Goal: Share content

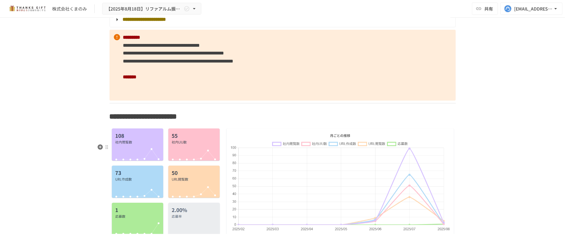
scroll to position [1364, 0]
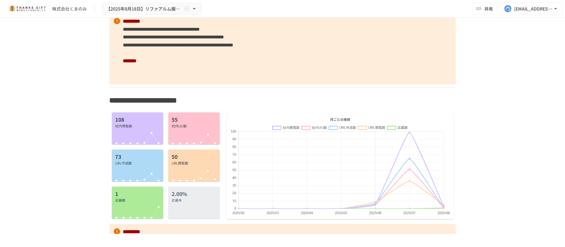
click at [47, 129] on div "**********" at bounding box center [282, 126] width 565 height 217
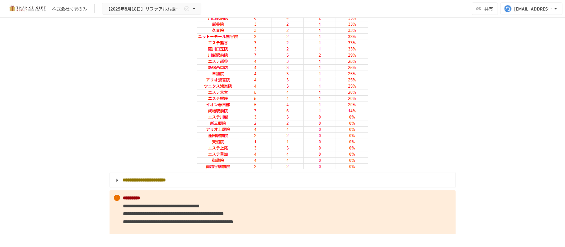
scroll to position [1199, 0]
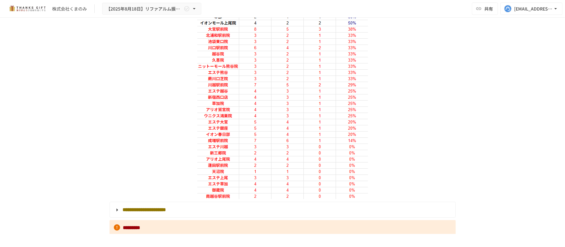
scroll to position [1116, 0]
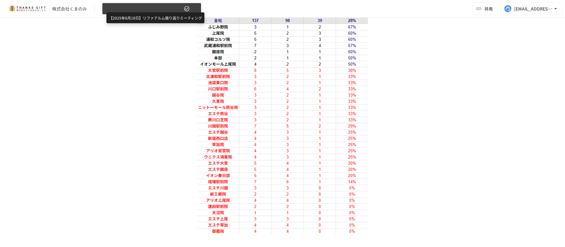
click at [159, 9] on span "【2025年8月18日】リファアルム振り返りミーティング" at bounding box center [144, 9] width 76 height 8
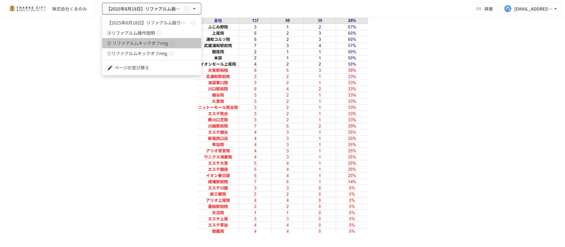
click at [169, 41] on link "② リファアルムキックオフmtg" at bounding box center [151, 43] width 99 height 10
click at [121, 156] on div at bounding box center [282, 123] width 565 height 247
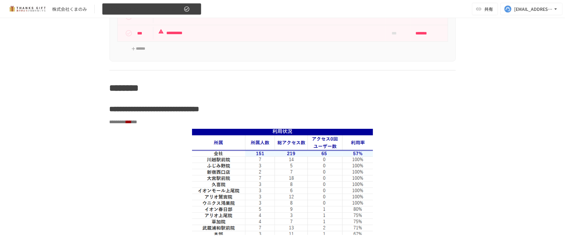
scroll to position [496, 0]
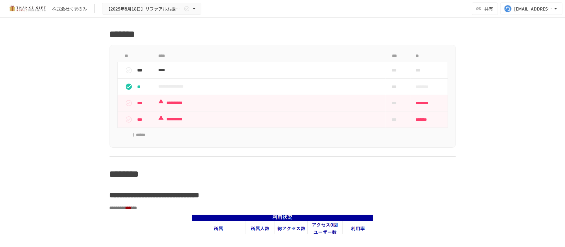
click at [151, 1] on div "株式会社くまのみ 【2025年8月18日】リファアルム振り返りミーティング 共有 kazaoka@take-action.jp" at bounding box center [282, 9] width 565 height 18
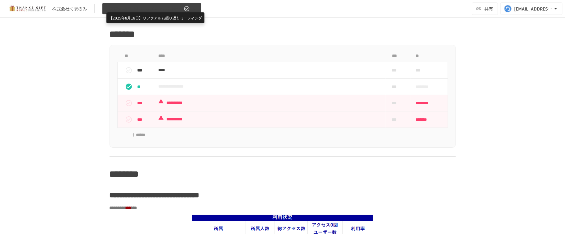
click at [151, 5] on span "【2025年8月18日】リファアルム振り返りミーティング" at bounding box center [144, 9] width 76 height 8
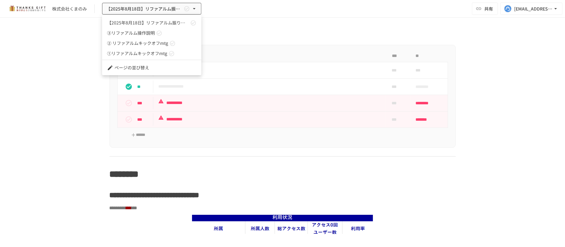
drag, startPoint x: 371, startPoint y: 52, endPoint x: 464, endPoint y: 20, distance: 98.3
click at [375, 52] on div at bounding box center [282, 123] width 565 height 247
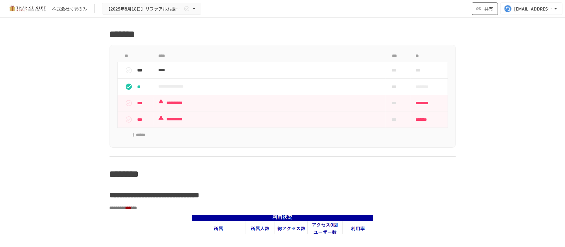
click at [489, 7] on span "共有" at bounding box center [488, 8] width 9 height 7
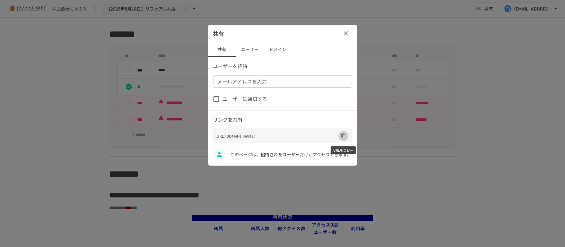
click at [346, 140] on button "URLをコピー" at bounding box center [343, 136] width 10 height 10
click at [347, 33] on icon "button" at bounding box center [345, 33] width 7 height 7
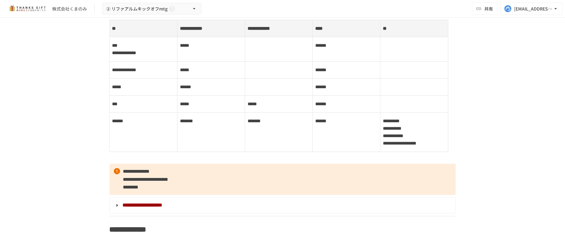
scroll to position [1157, 0]
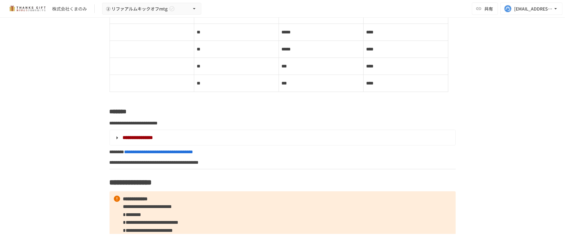
drag, startPoint x: 468, startPoint y: 91, endPoint x: 472, endPoint y: 90, distance: 4.3
click at [469, 91] on div "**********" at bounding box center [282, 126] width 565 height 217
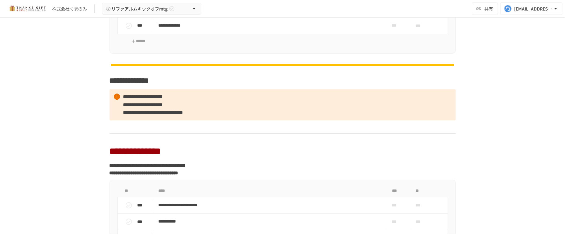
scroll to position [2815, 0]
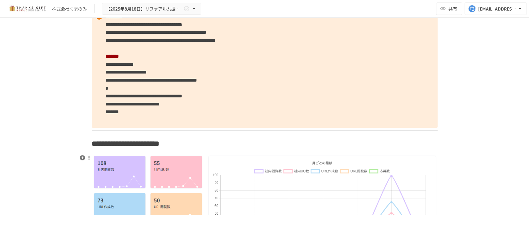
scroll to position [1357, 0]
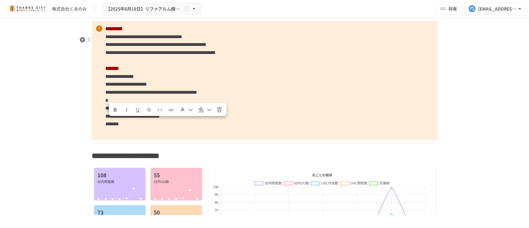
drag, startPoint x: 301, startPoint y: 123, endPoint x: 106, endPoint y: 124, distance: 195.3
click at [106, 124] on p "**********" at bounding box center [265, 80] width 346 height 118
copy span "**********"
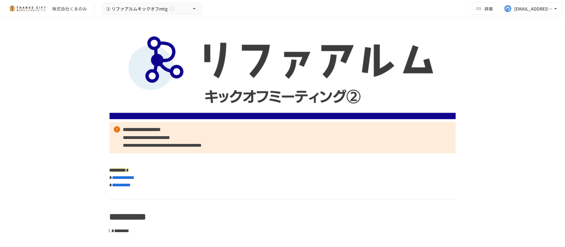
scroll to position [2815, 0]
